Goal: Information Seeking & Learning: Learn about a topic

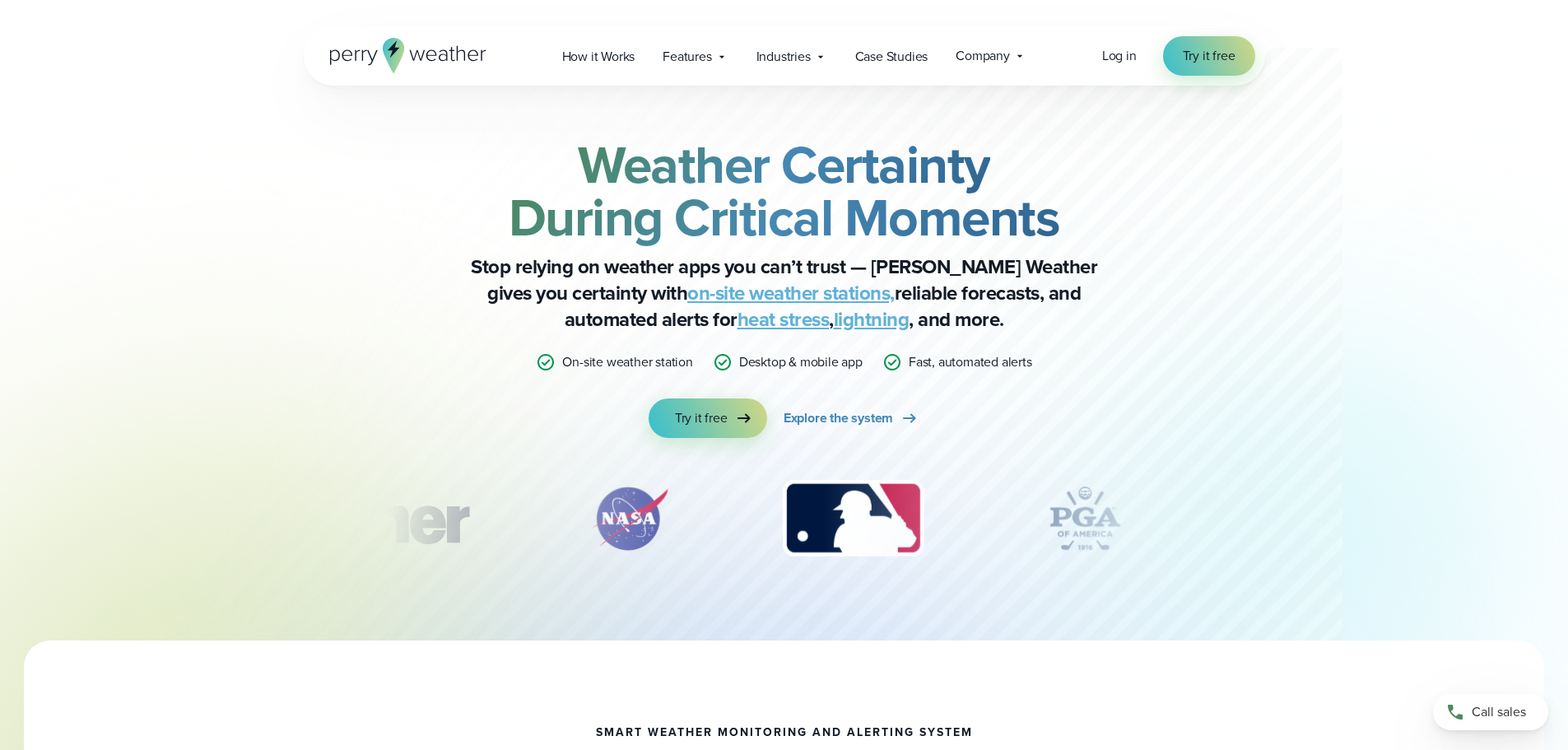
click at [323, 516] on div "Weather Certainty During Critical Moments Stop relying on weather apps you can’…" at bounding box center [784, 362] width 961 height 555
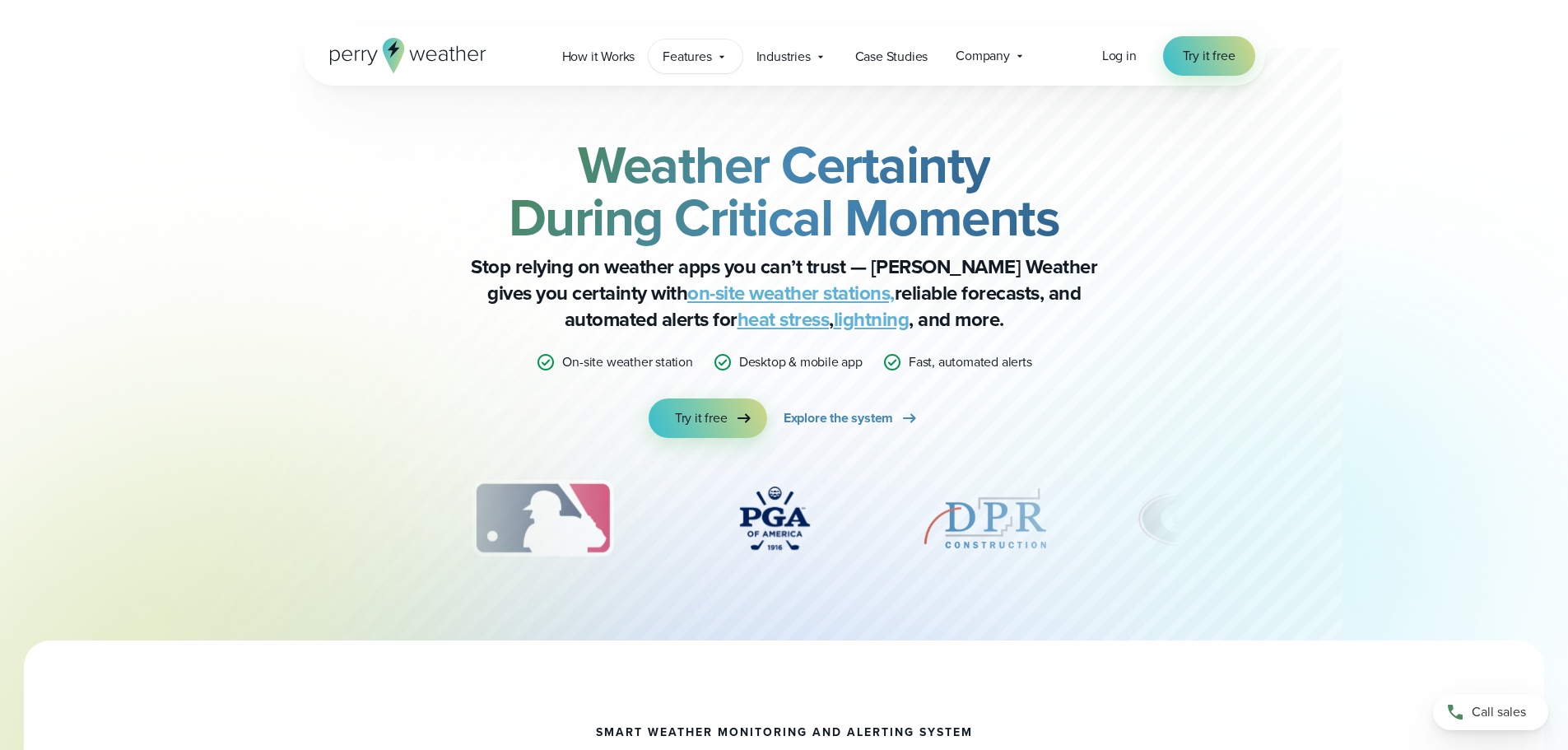
click at [696, 49] on span "Features" at bounding box center [687, 57] width 49 height 20
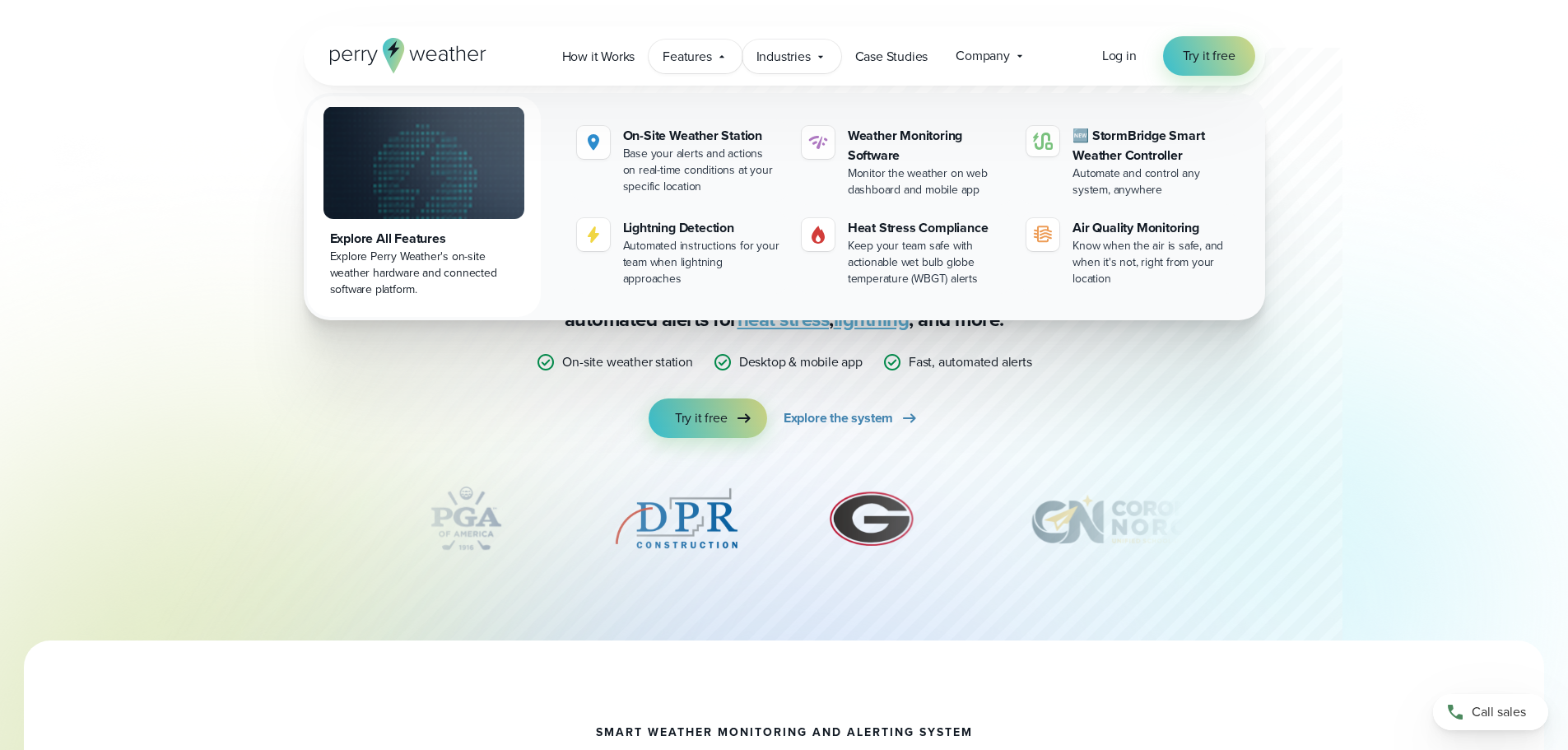
click at [776, 60] on span "Industries" at bounding box center [784, 57] width 55 height 20
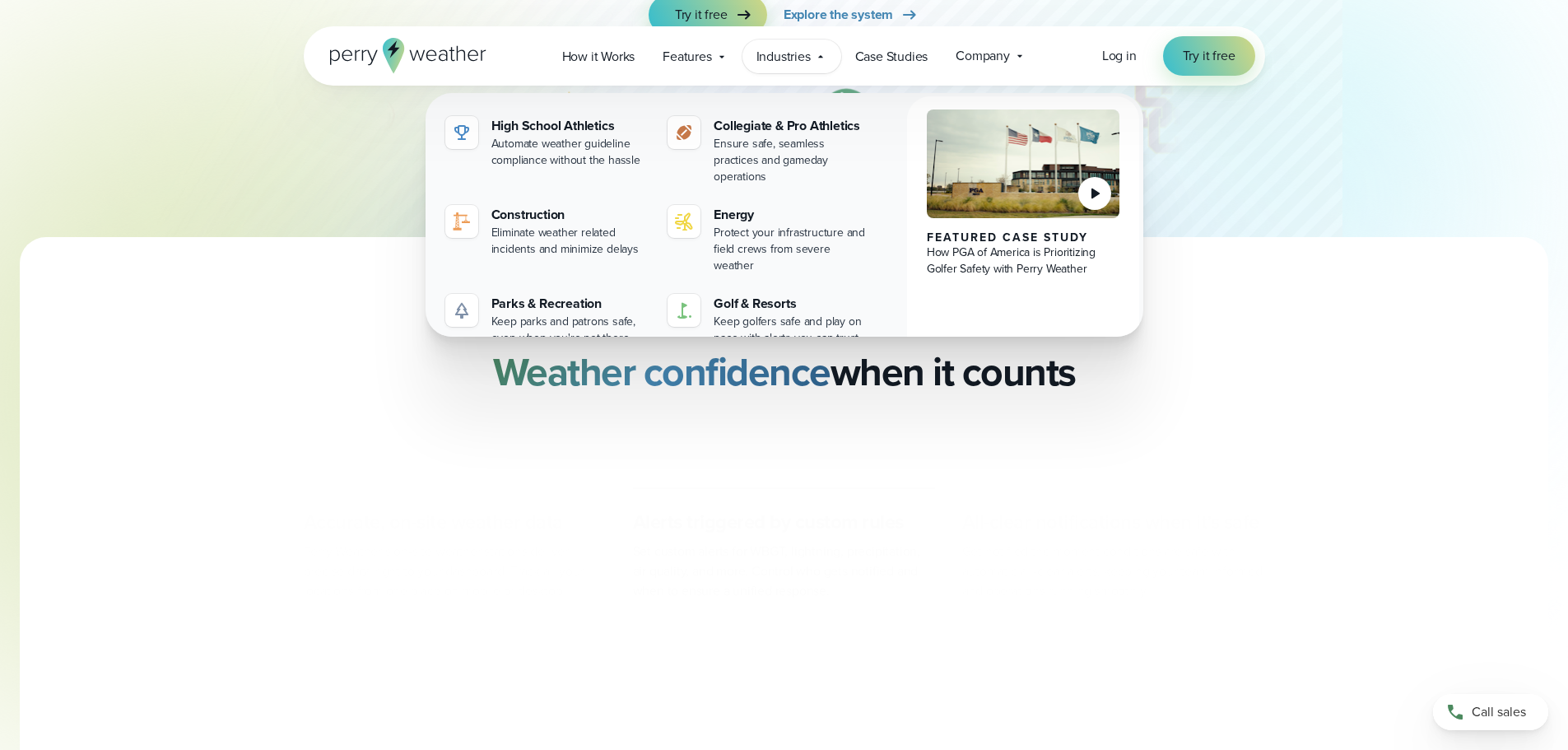
scroll to position [411, 0]
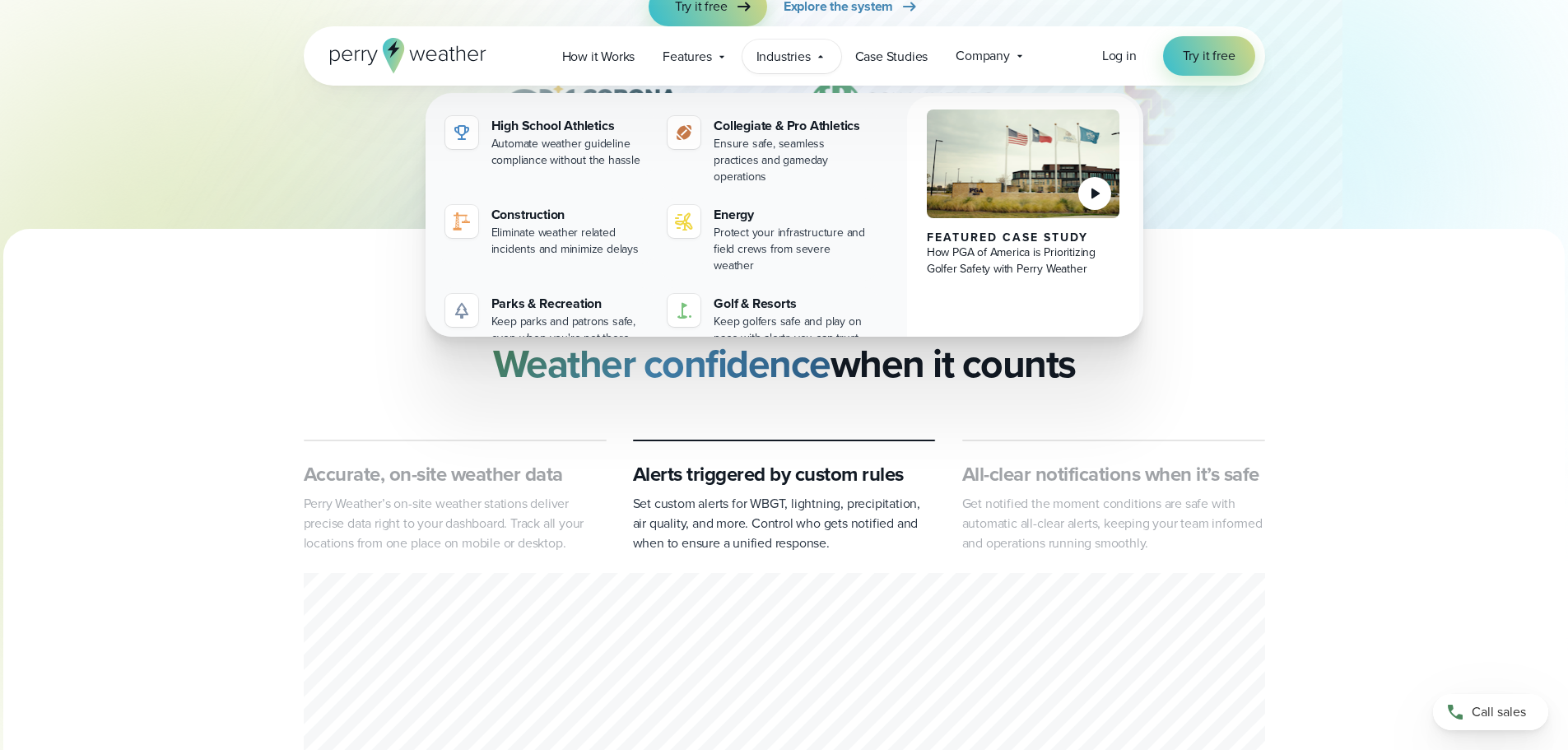
click at [268, 443] on div "Accurate, on-site weather data Perry Weather’s on-site weather stations deliver…" at bounding box center [784, 749] width 1185 height 620
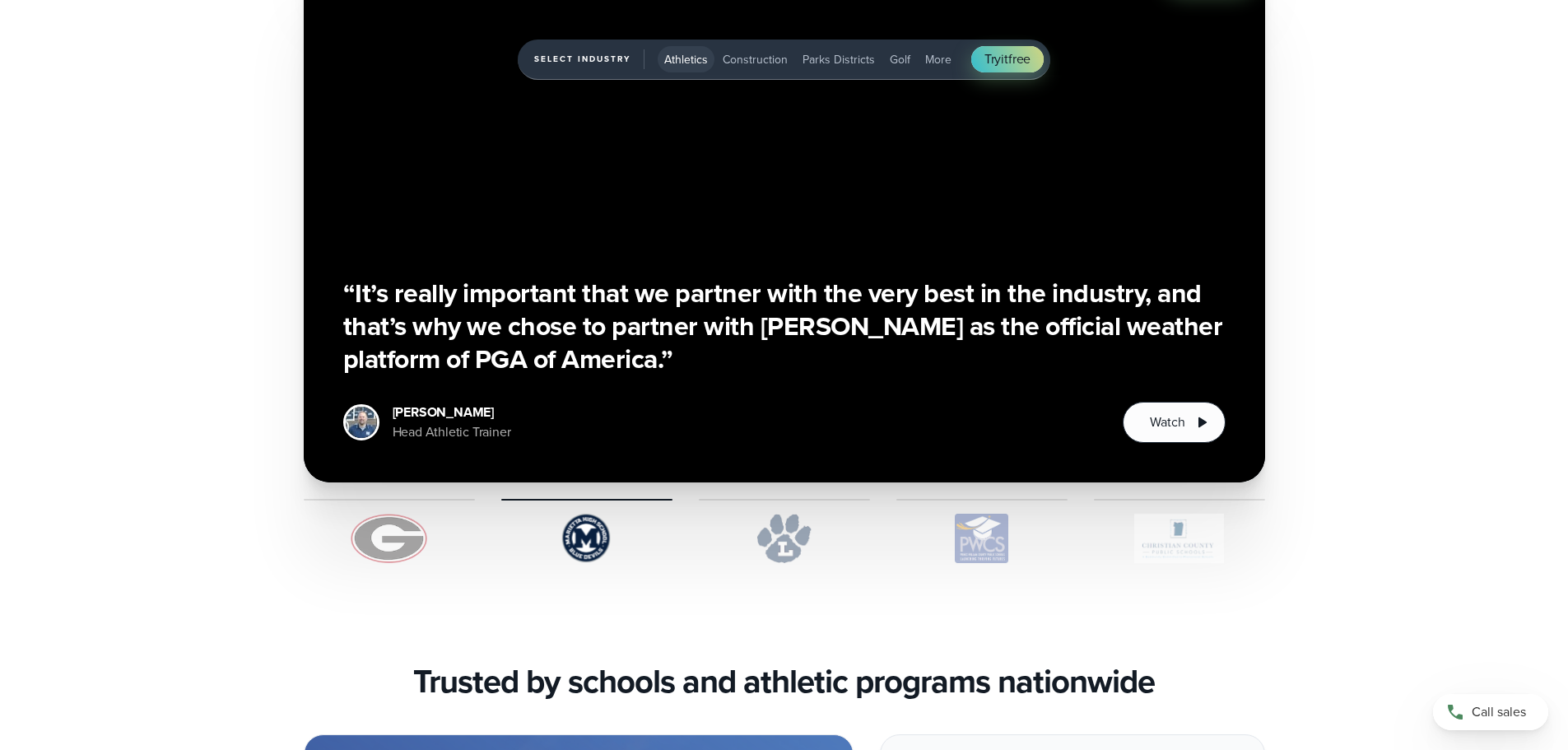
scroll to position [2785, 0]
